Goal: Information Seeking & Learning: Learn about a topic

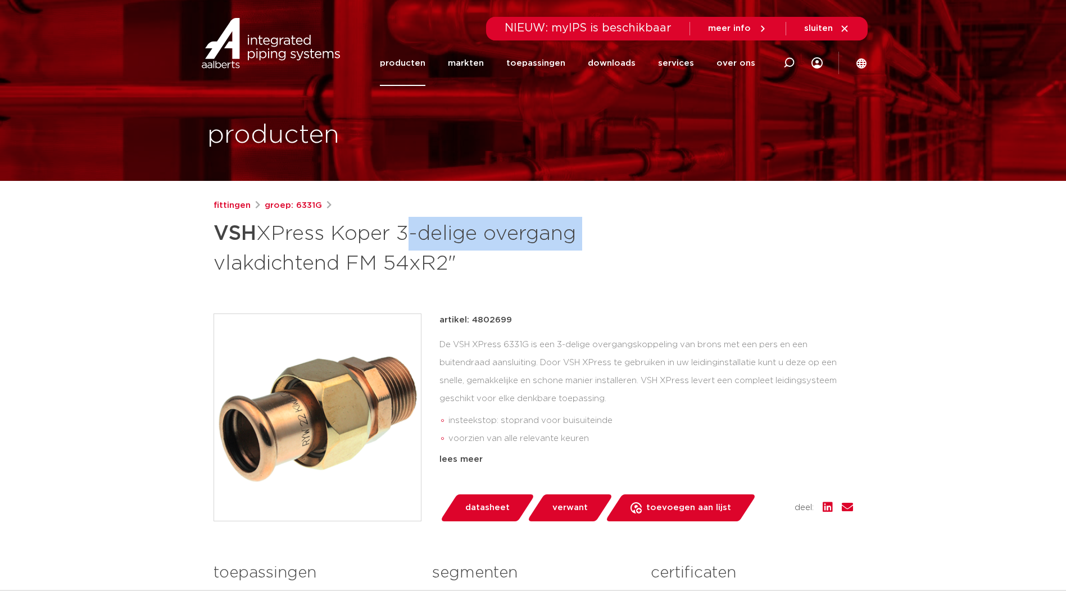
drag, startPoint x: 402, startPoint y: 234, endPoint x: 578, endPoint y: 235, distance: 176.4
click at [578, 235] on h1 "VSH XPress Koper 3-delige overgang vlakdichtend FM 54xR2"" at bounding box center [424, 247] width 422 height 61
drag, startPoint x: 578, startPoint y: 235, endPoint x: 563, endPoint y: 240, distance: 15.5
copy h1 "3-delige overgang"
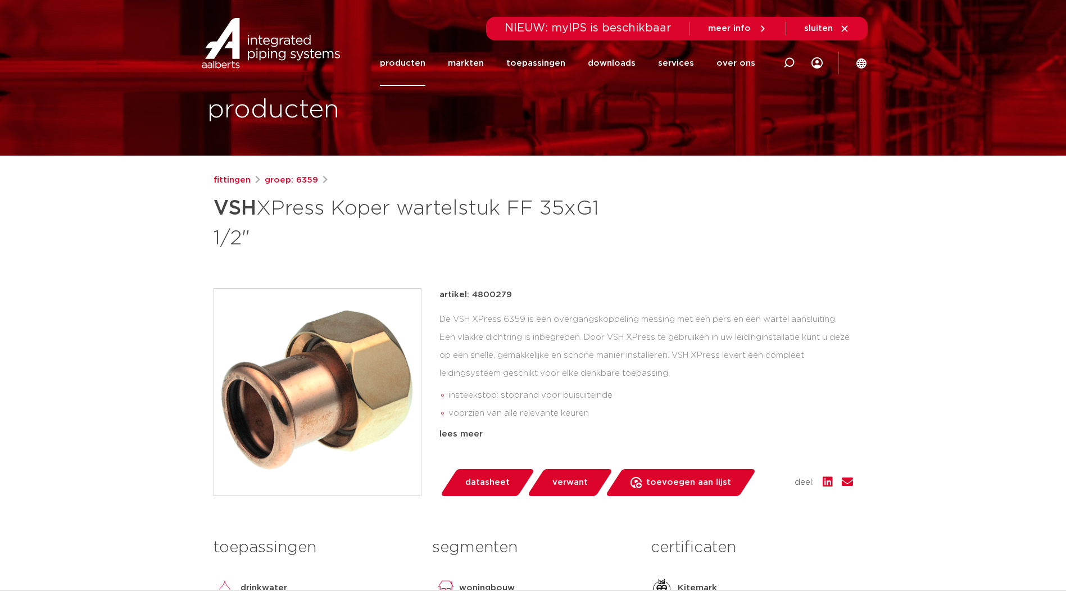
scroll to position [94, 0]
